Goal: Task Accomplishment & Management: Complete application form

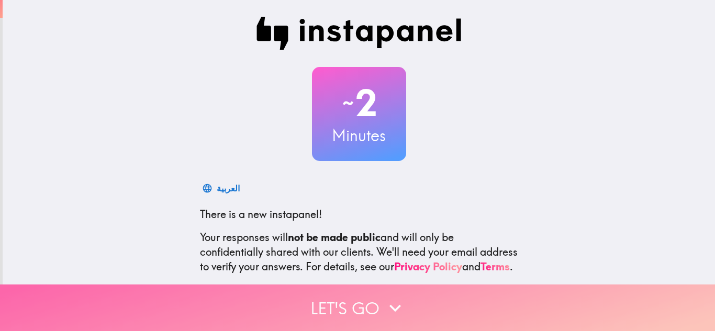
click at [346, 302] on button "Let's go" at bounding box center [357, 308] width 715 height 47
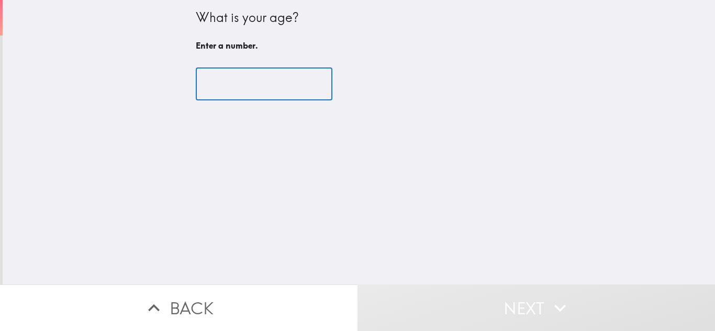
click at [231, 78] on input "number" at bounding box center [264, 84] width 137 height 32
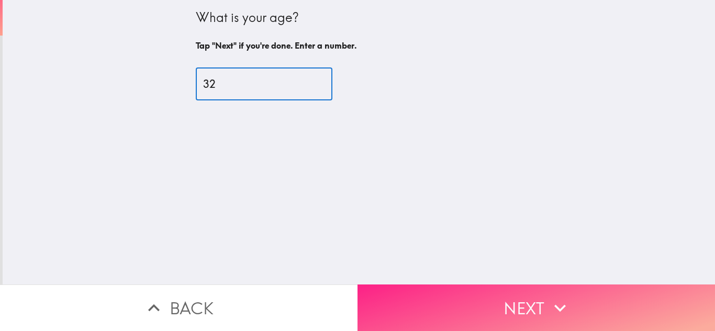
type input "32"
click at [556, 304] on icon "button" at bounding box center [560, 307] width 12 height 7
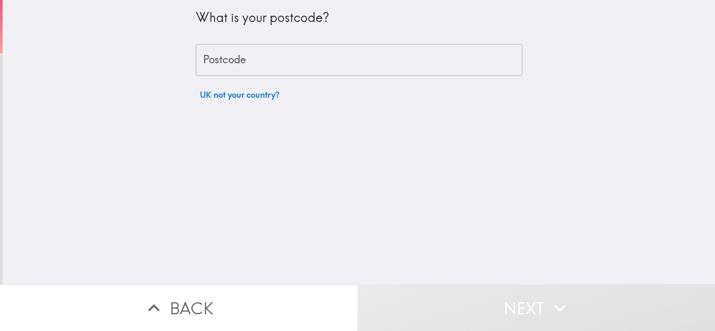
click at [250, 58] on input "Postcode" at bounding box center [359, 60] width 326 height 32
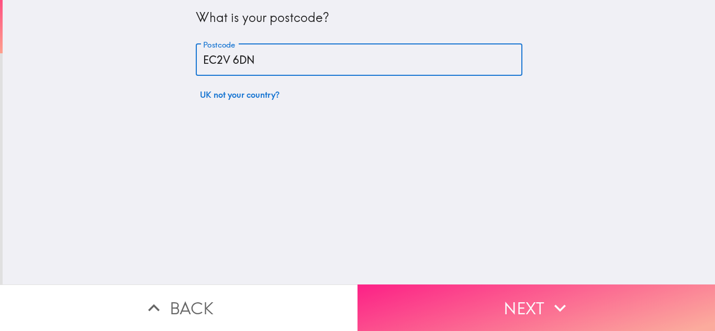
type input "EC2V 6DN"
click at [555, 298] on icon "button" at bounding box center [559, 308] width 23 height 23
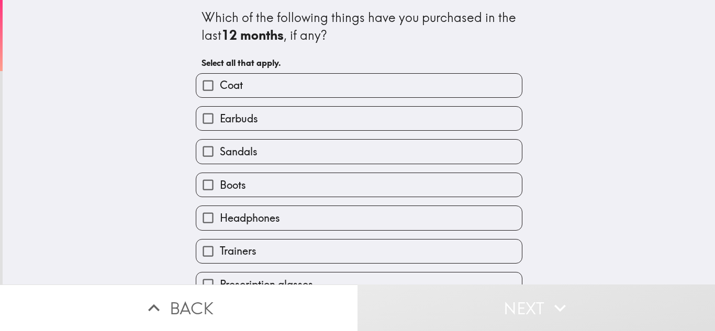
drag, startPoint x: 197, startPoint y: 14, endPoint x: 219, endPoint y: 39, distance: 33.7
click at [219, 39] on div "Which of the following things have you purchased in the last 12 months , if any?" at bounding box center [358, 26] width 315 height 35
click at [242, 148] on span "Sandals" at bounding box center [239, 151] width 38 height 15
click at [220, 148] on input "Sandals" at bounding box center [208, 152] width 24 height 24
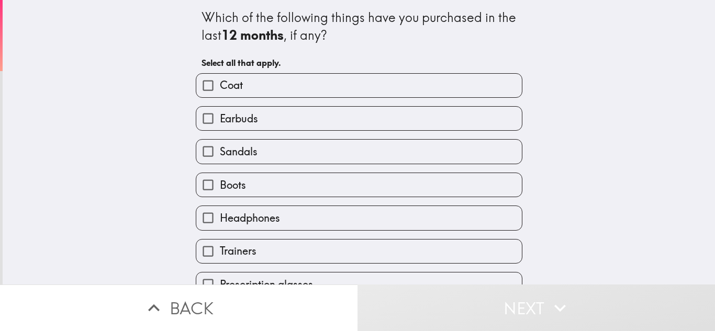
checkbox input "true"
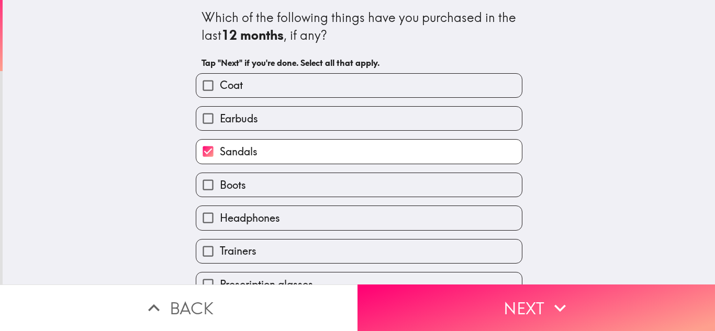
click at [230, 221] on span "Headphones" at bounding box center [250, 218] width 60 height 15
click at [220, 221] on input "Headphones" at bounding box center [208, 218] width 24 height 24
checkbox input "true"
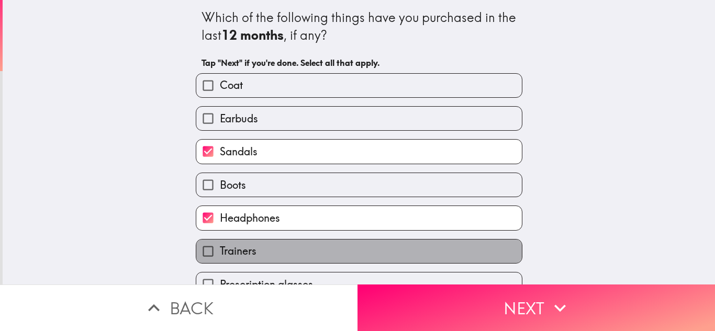
click at [228, 247] on span "Trainers" at bounding box center [238, 251] width 37 height 15
click at [220, 247] on input "Trainers" at bounding box center [208, 252] width 24 height 24
checkbox input "true"
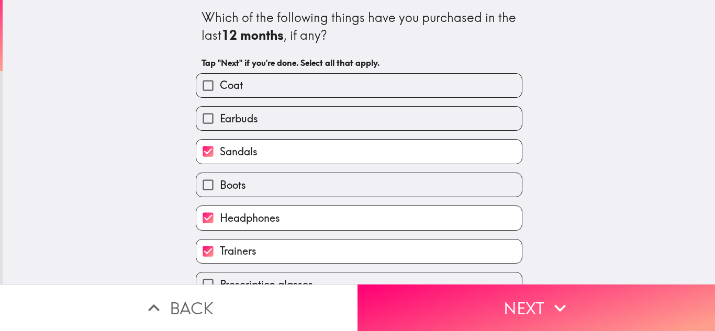
scroll to position [121, 0]
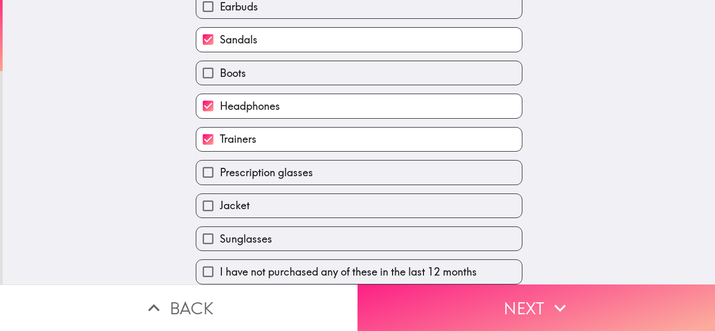
click at [418, 300] on button "Next" at bounding box center [535, 308] width 357 height 47
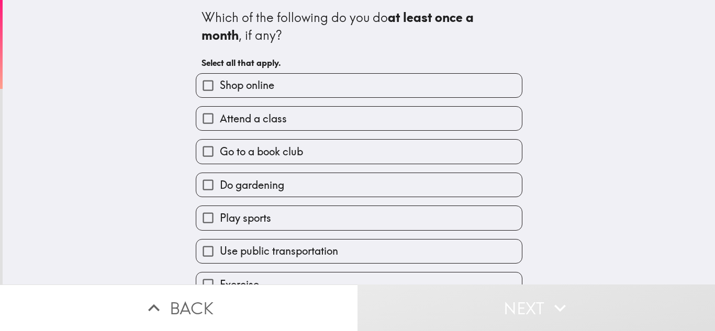
click at [222, 86] on span "Shop online" at bounding box center [247, 85] width 54 height 15
click at [220, 86] on input "Shop online" at bounding box center [208, 86] width 24 height 24
checkbox input "true"
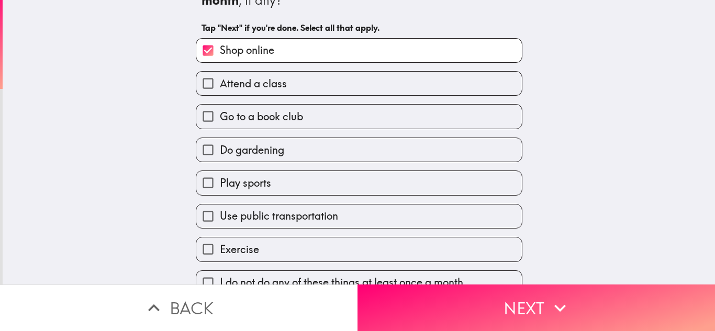
scroll to position [54, 0]
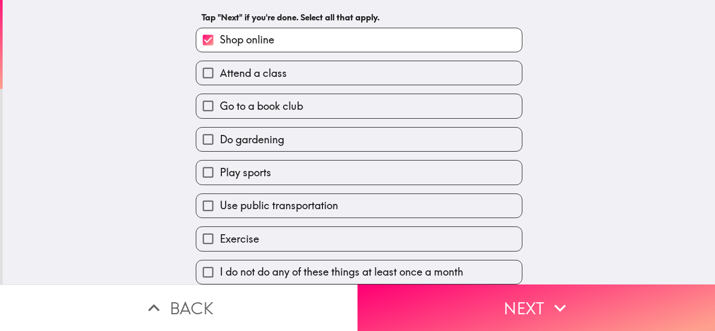
click at [220, 232] on span "Exercise" at bounding box center [239, 239] width 39 height 15
click at [211, 227] on input "Exercise" at bounding box center [208, 239] width 24 height 24
checkbox input "true"
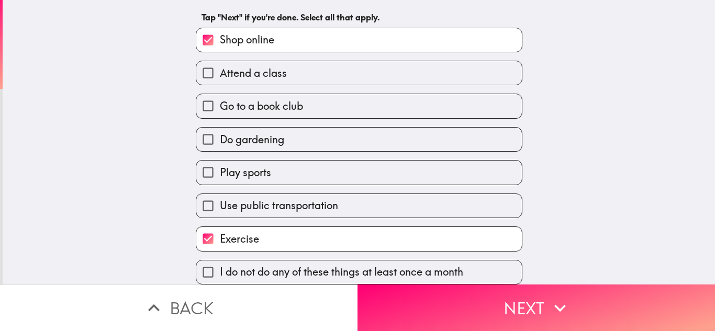
click at [243, 194] on div "Use public transportation" at bounding box center [359, 206] width 326 height 25
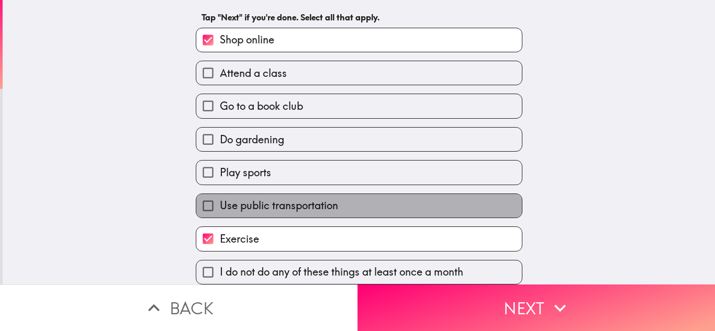
click at [247, 198] on span "Use public transportation" at bounding box center [279, 205] width 118 height 15
click at [220, 196] on input "Use public transportation" at bounding box center [208, 206] width 24 height 24
checkbox input "true"
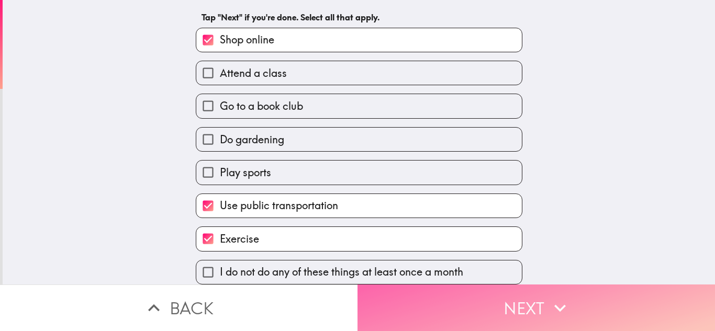
click at [499, 293] on button "Next" at bounding box center [535, 308] width 357 height 47
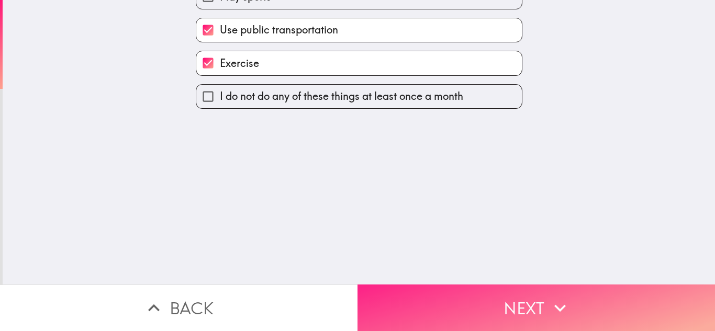
scroll to position [0, 0]
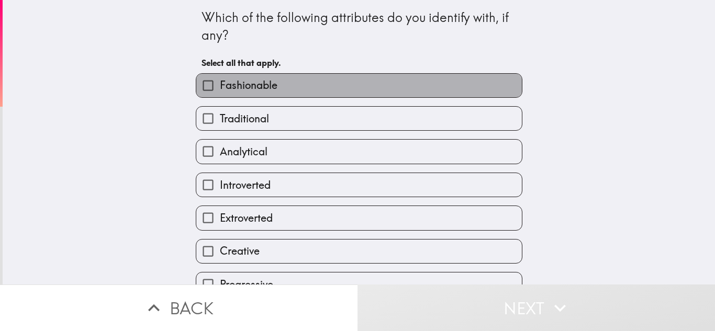
click at [243, 75] on label "Fashionable" at bounding box center [358, 86] width 325 height 24
click at [220, 75] on input "Fashionable" at bounding box center [208, 86] width 24 height 24
checkbox input "true"
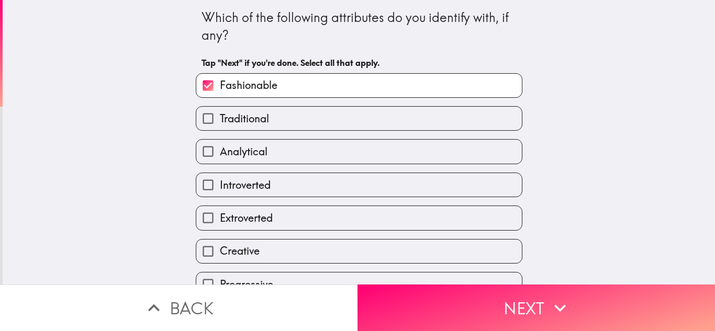
click at [220, 251] on span "Creative" at bounding box center [240, 251] width 40 height 15
click at [207, 251] on input "Creative" at bounding box center [208, 252] width 24 height 24
checkbox input "true"
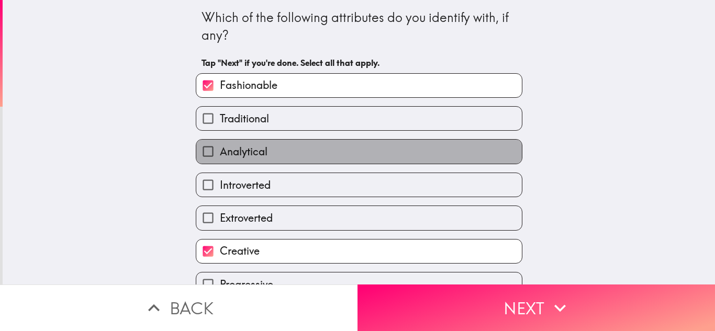
click at [253, 150] on span "Analytical" at bounding box center [244, 151] width 48 height 15
click at [220, 150] on input "Analytical" at bounding box center [208, 152] width 24 height 24
checkbox input "true"
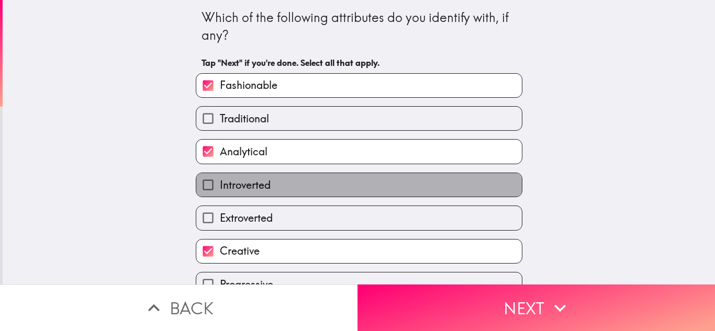
click at [244, 183] on span "Introverted" at bounding box center [245, 185] width 51 height 15
click at [220, 183] on input "Introverted" at bounding box center [208, 185] width 24 height 24
checkbox input "true"
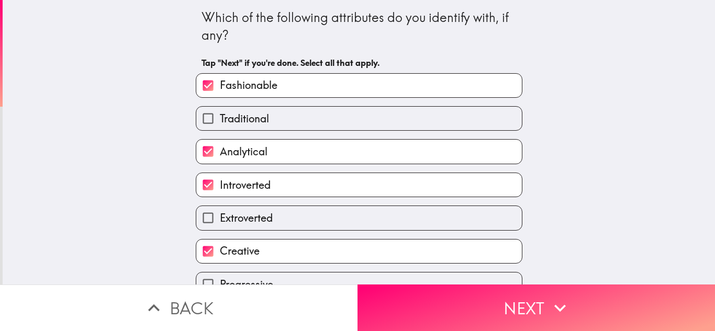
scroll to position [121, 0]
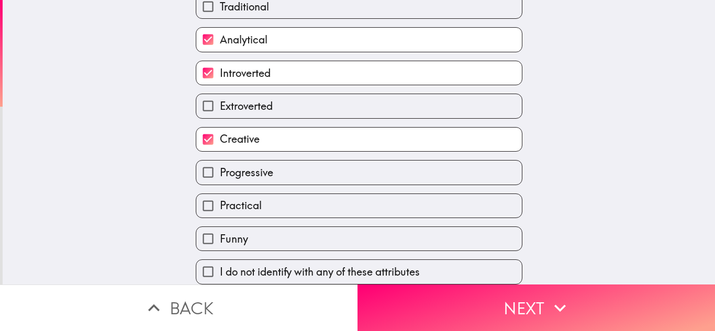
click at [256, 167] on span "Progressive" at bounding box center [246, 172] width 53 height 15
click at [220, 167] on input "Progressive" at bounding box center [208, 173] width 24 height 24
checkbox input "true"
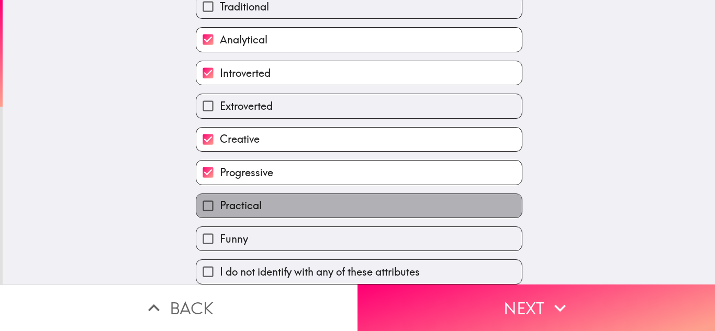
click at [234, 199] on span "Practical" at bounding box center [241, 205] width 42 height 15
click at [220, 199] on input "Practical" at bounding box center [208, 206] width 24 height 24
checkbox input "true"
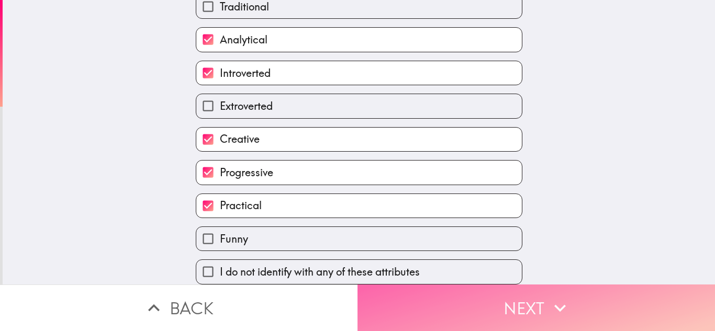
click at [470, 285] on button "Next" at bounding box center [535, 308] width 357 height 47
